Goal: Find specific page/section: Find specific page/section

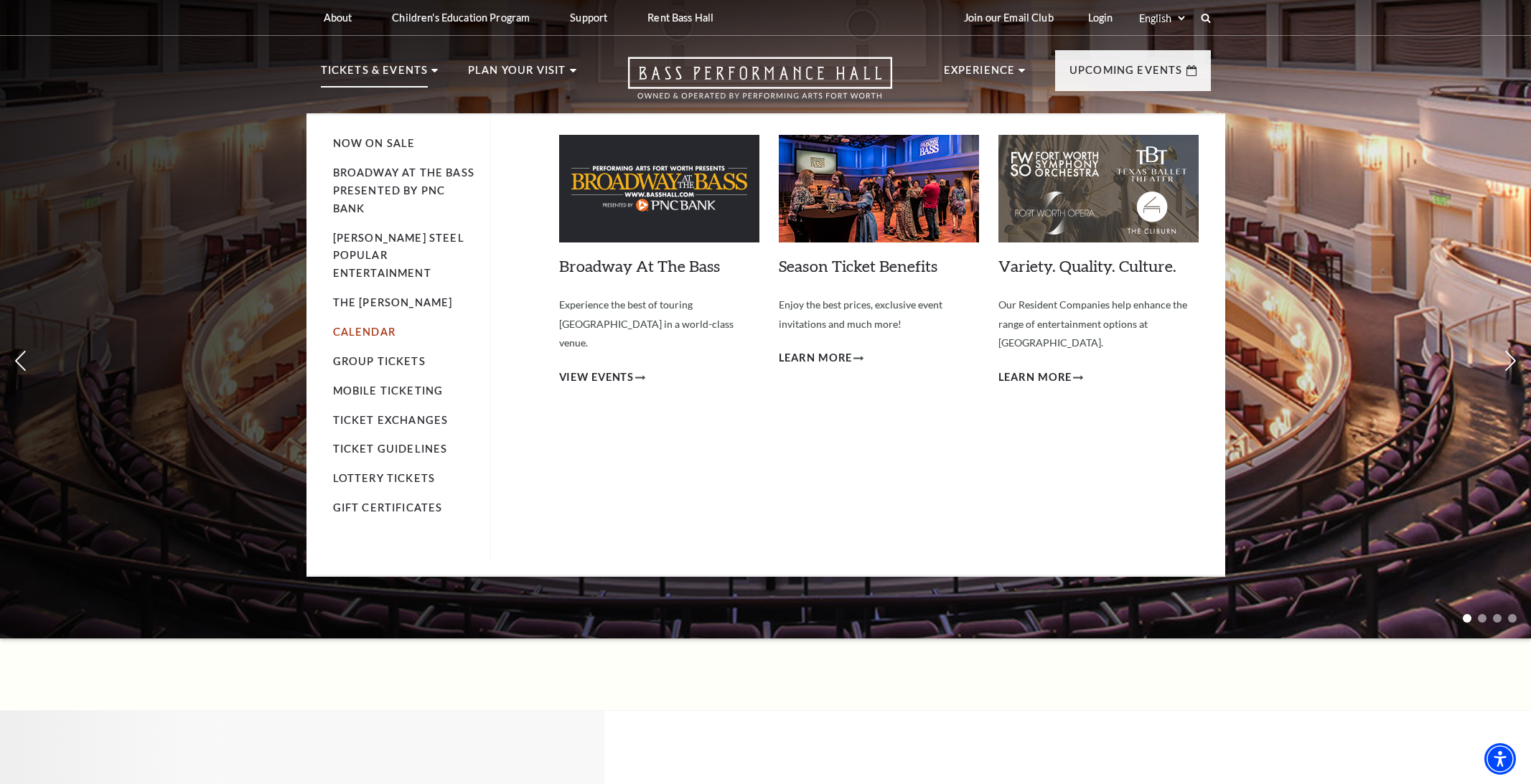
click at [364, 326] on link "Calendar" at bounding box center [363, 332] width 63 height 12
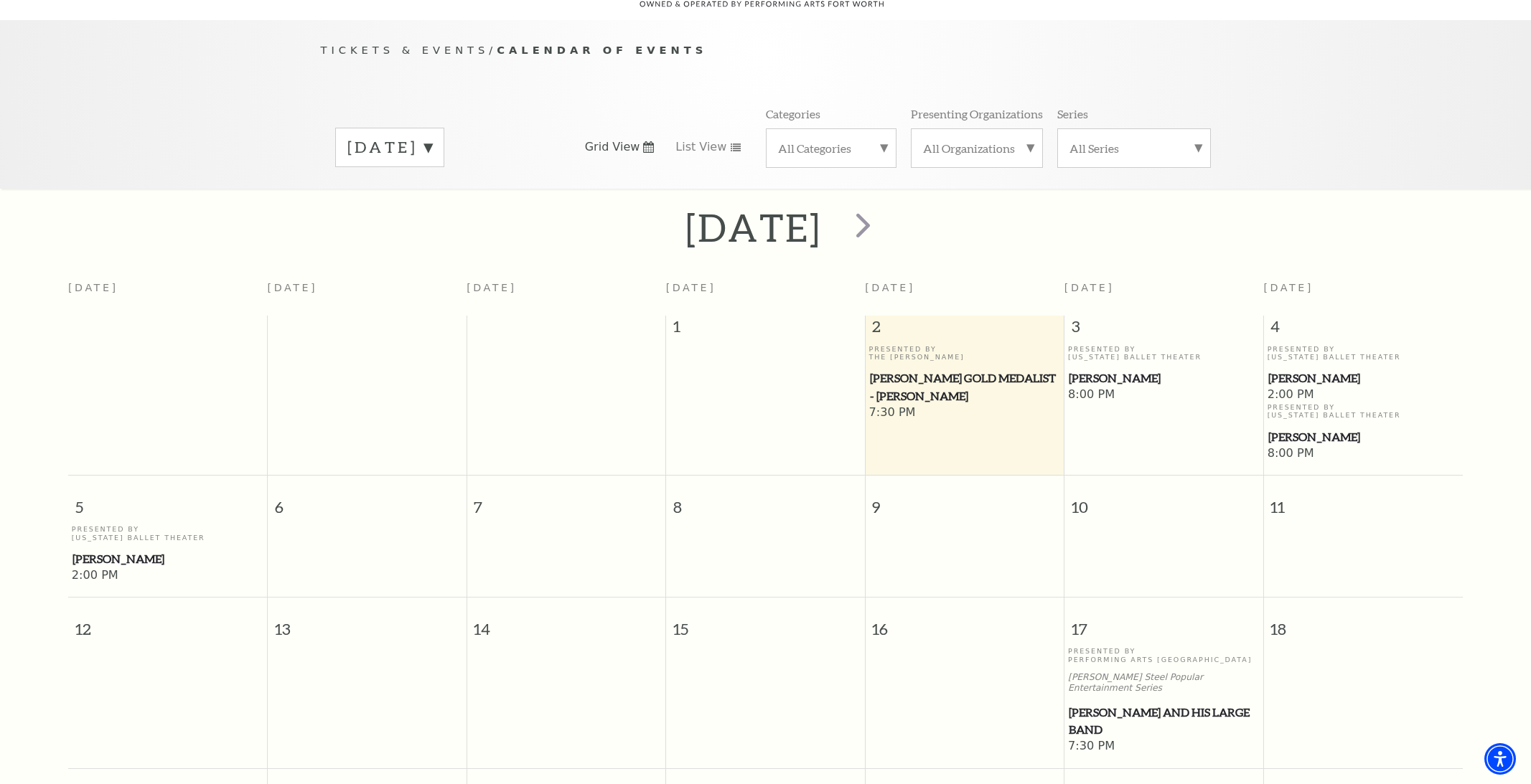
scroll to position [127, 0]
click at [884, 207] on span "next" at bounding box center [863, 223] width 41 height 41
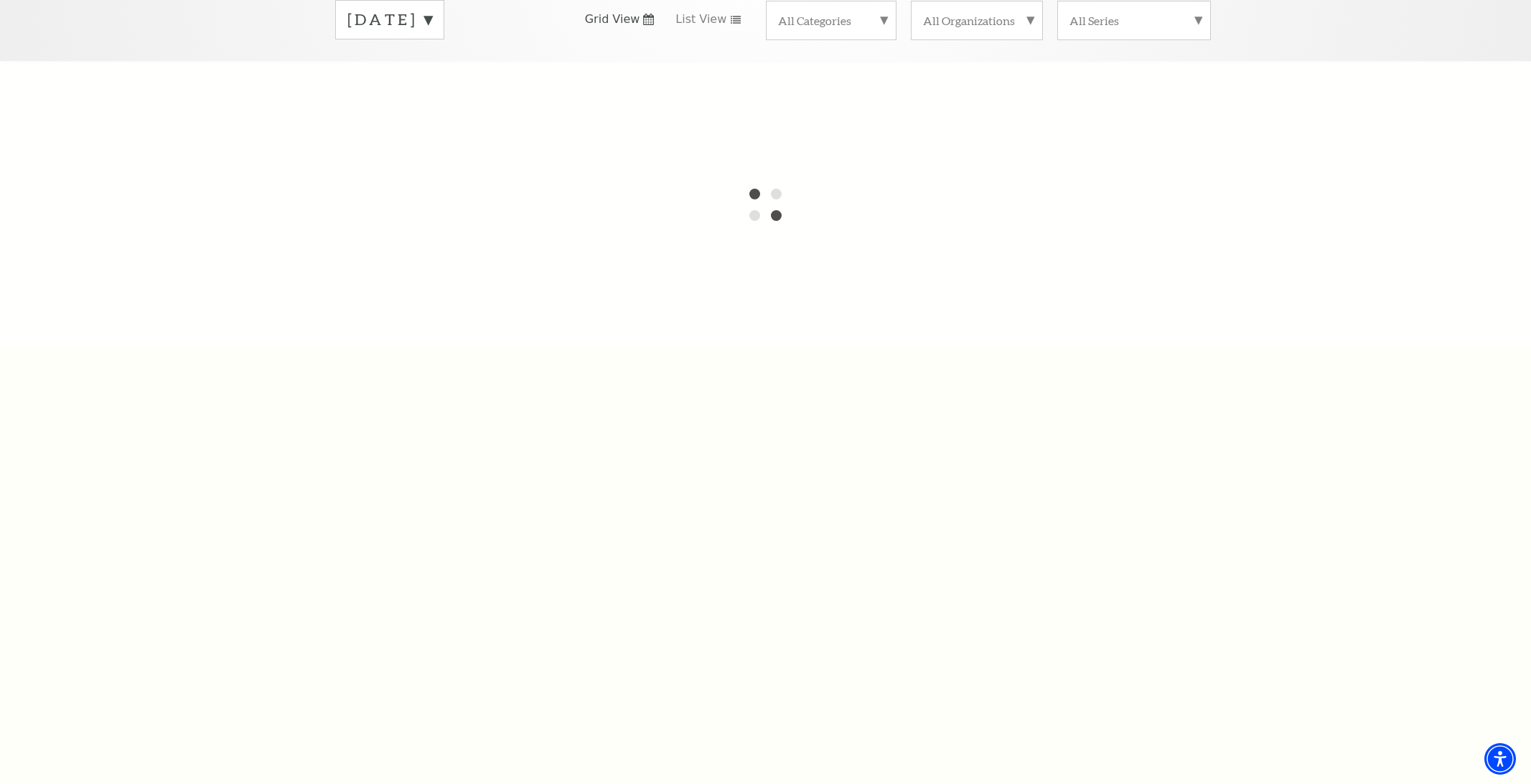
scroll to position [241, 0]
click at [432, 20] on label "[DATE]" at bounding box center [389, 31] width 85 height 22
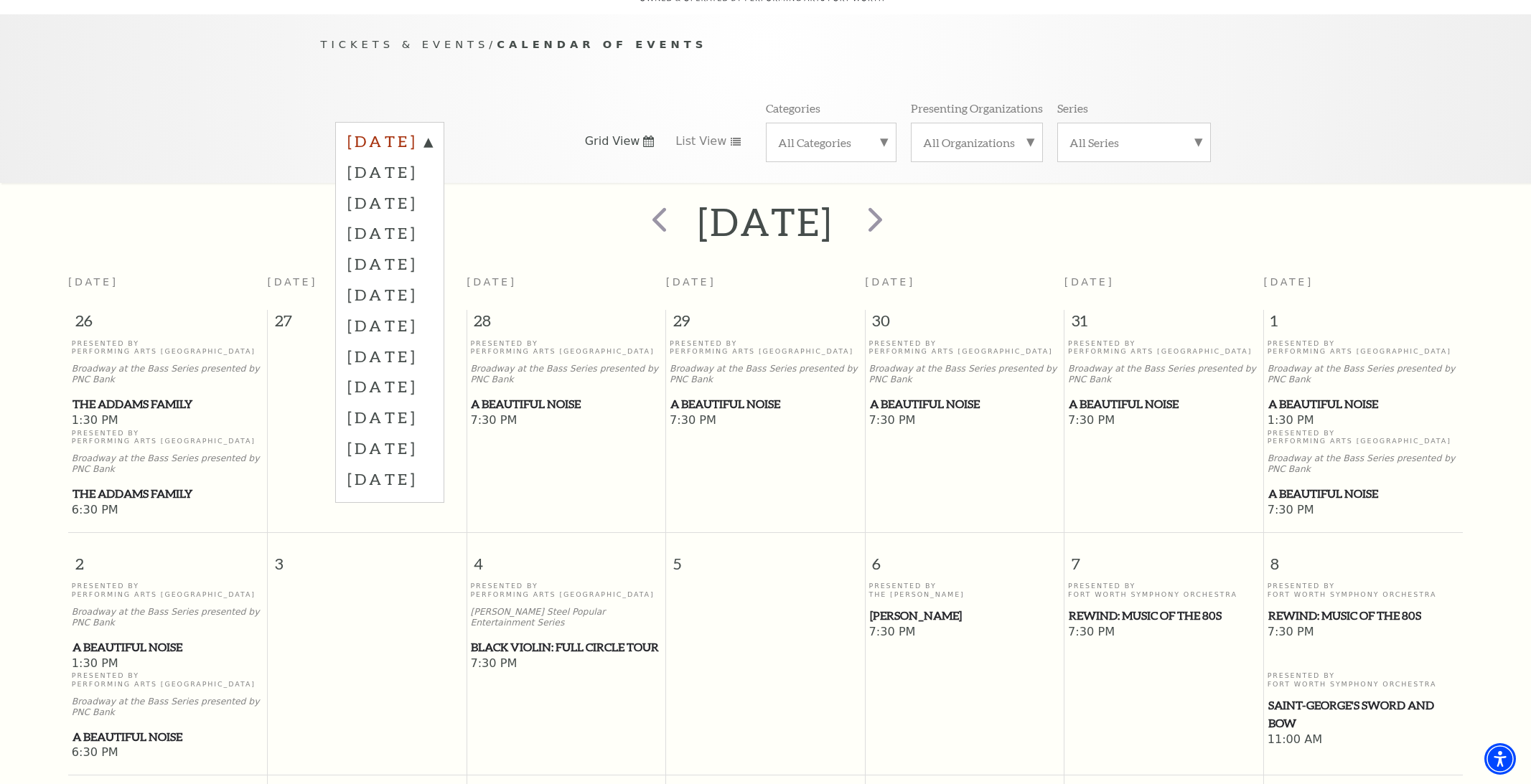
scroll to position [127, 0]
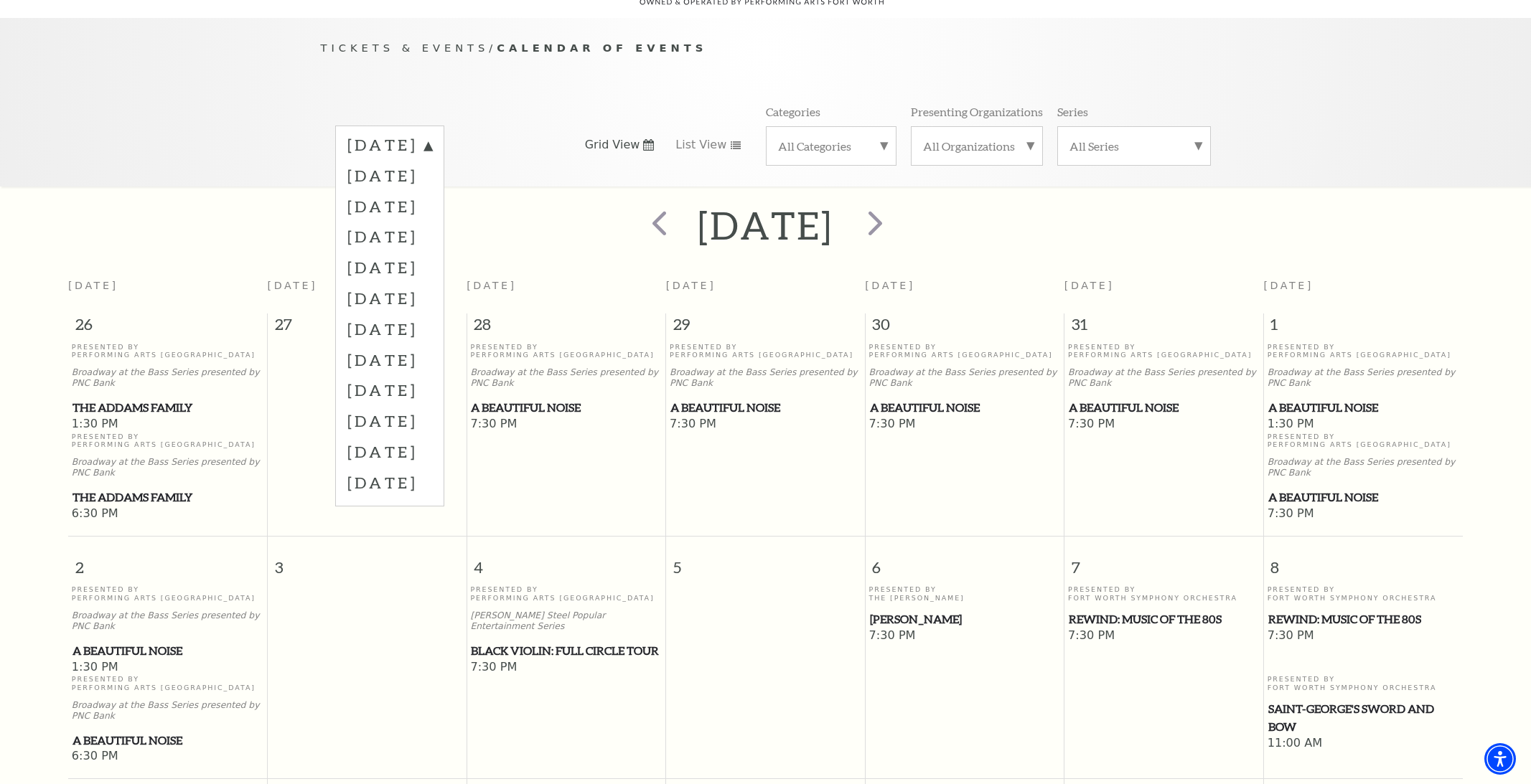
click at [1272, 200] on div "[DATE]" at bounding box center [766, 225] width 1531 height 51
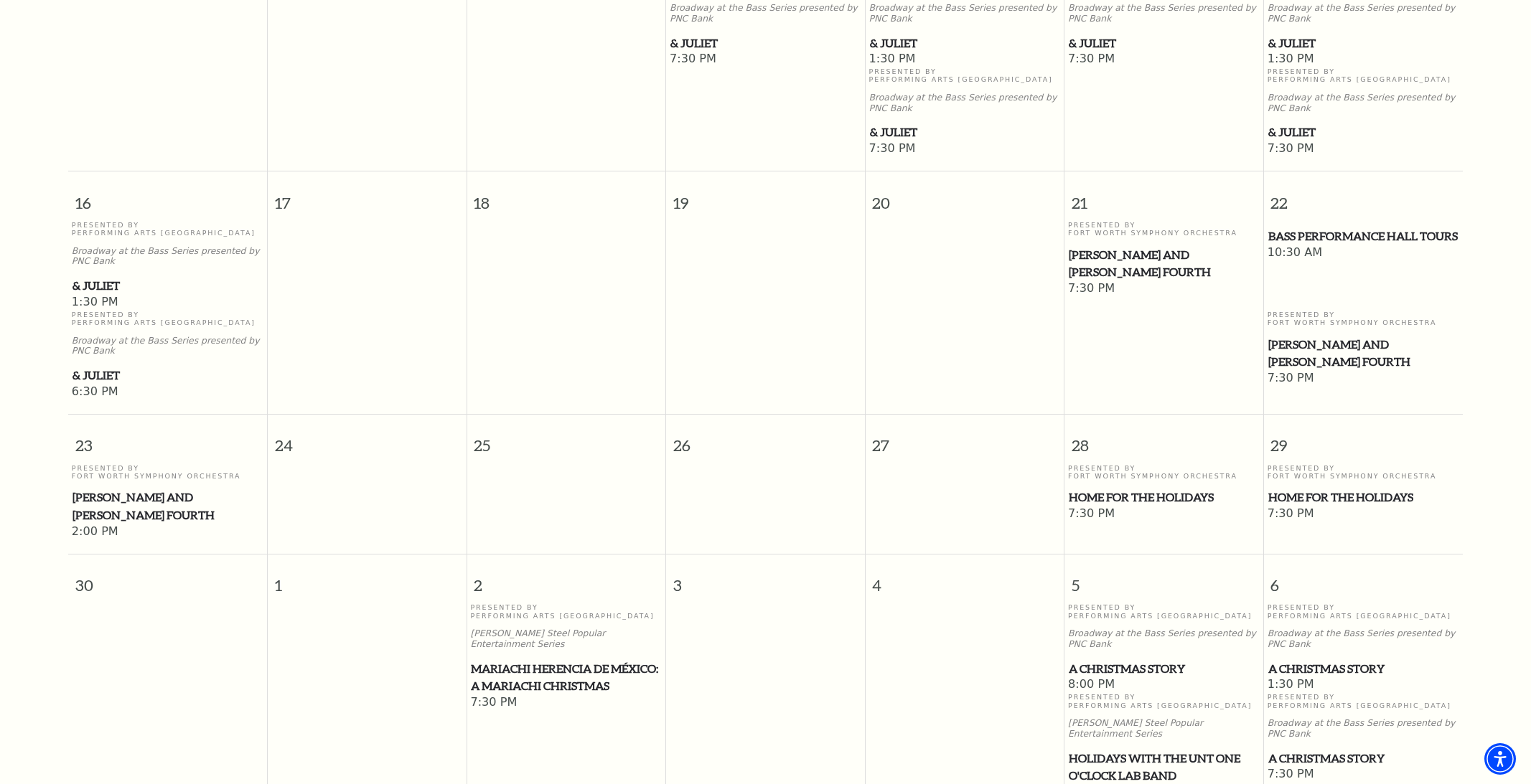
scroll to position [977, 0]
